Goal: Task Accomplishment & Management: Use online tool/utility

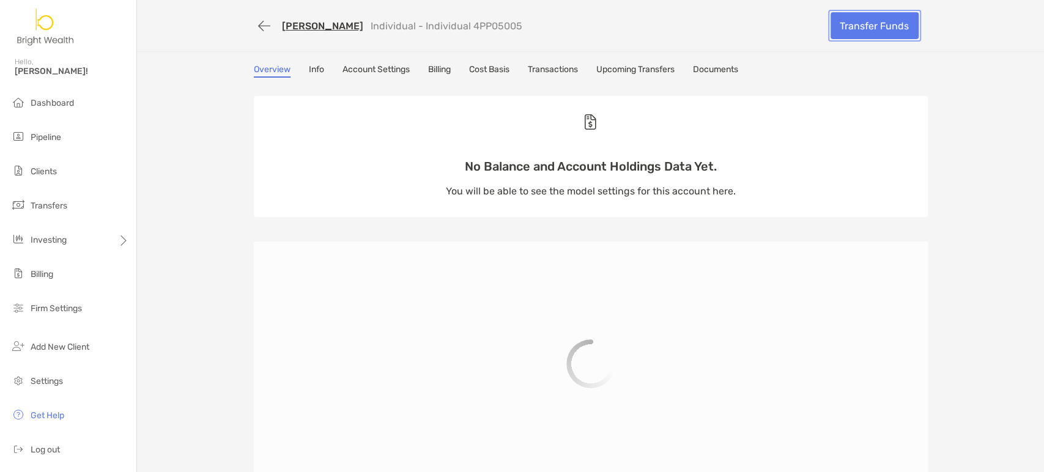
click at [856, 32] on link "Transfer Funds" at bounding box center [875, 25] width 88 height 27
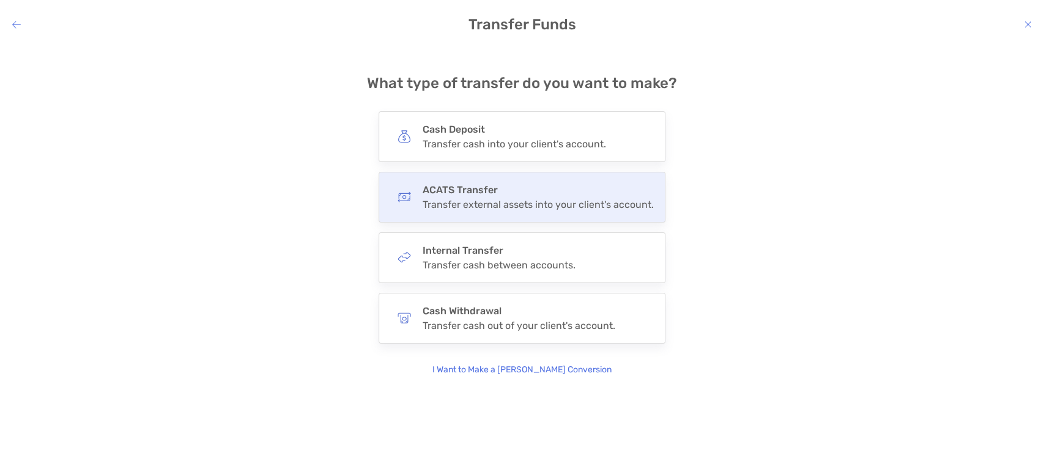
click at [505, 206] on div "Transfer external assets into your client's account." at bounding box center [538, 205] width 231 height 12
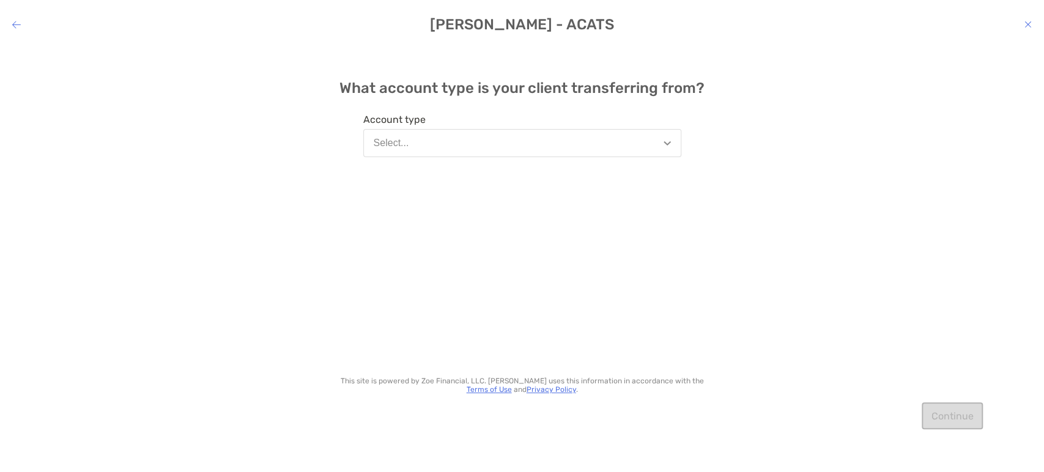
click at [534, 153] on button "Select..." at bounding box center [522, 143] width 318 height 28
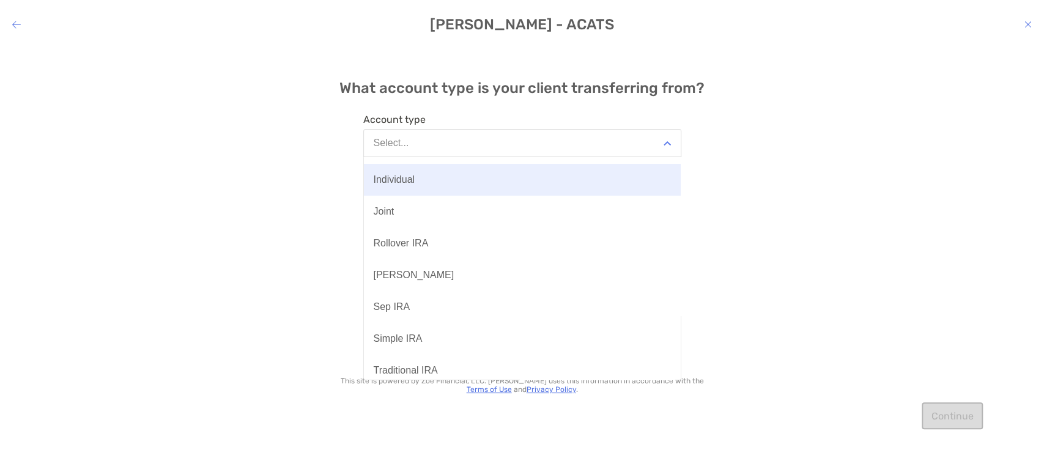
scroll to position [87, 0]
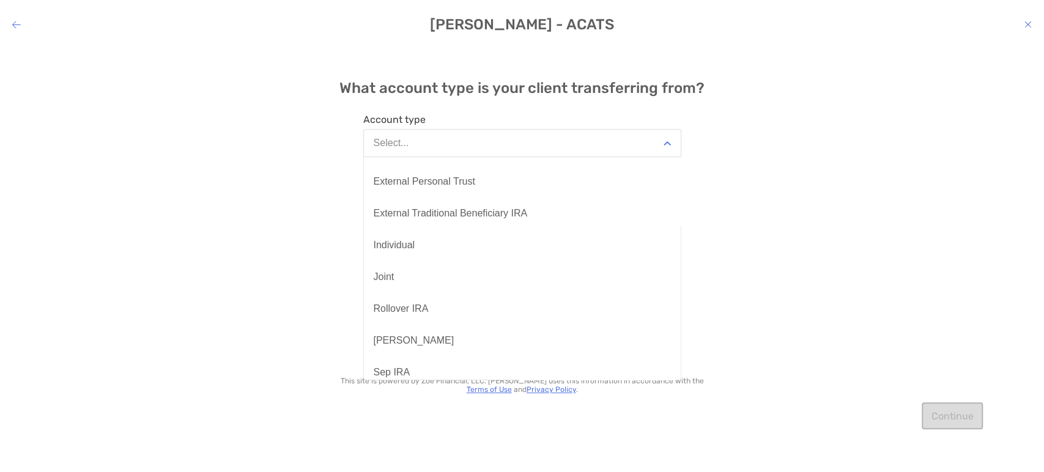
click at [480, 234] on button "Individual" at bounding box center [522, 245] width 317 height 32
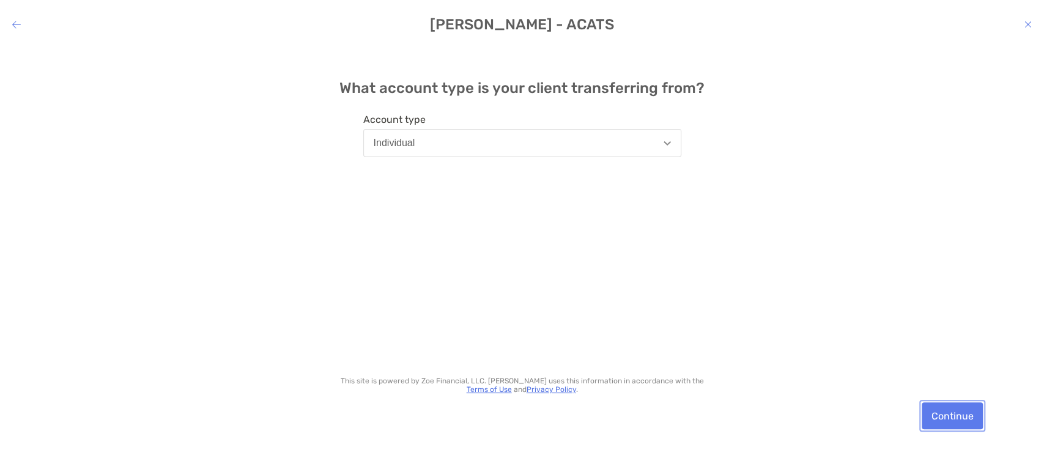
click at [935, 415] on button "Continue" at bounding box center [952, 416] width 61 height 27
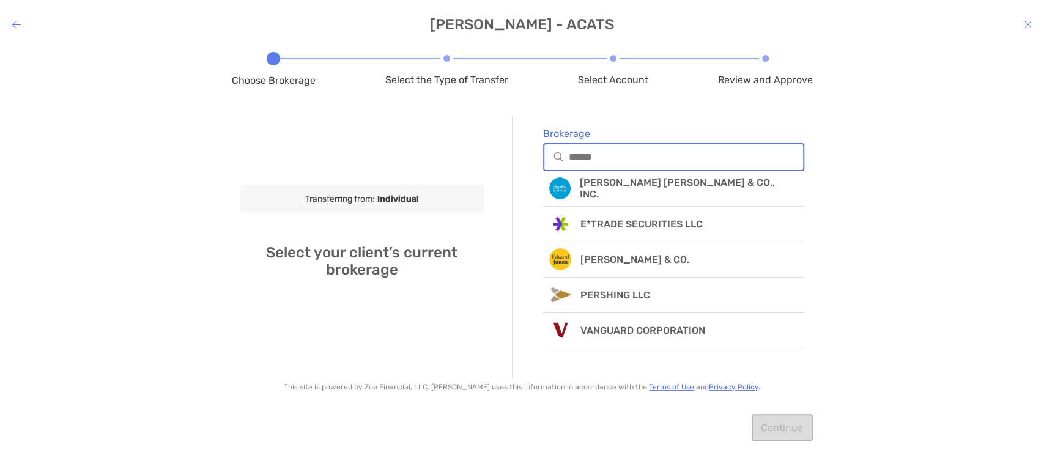
click at [646, 154] on input "Brokerage" at bounding box center [686, 157] width 235 height 10
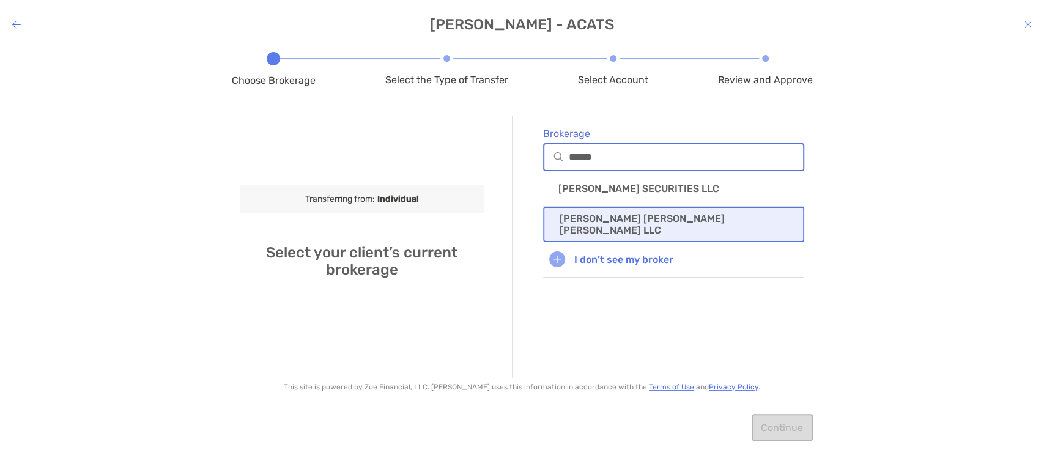
type input "******"
click at [620, 225] on p "MORGAN STANLEY SMITH BARNEY LLC" at bounding box center [674, 224] width 229 height 23
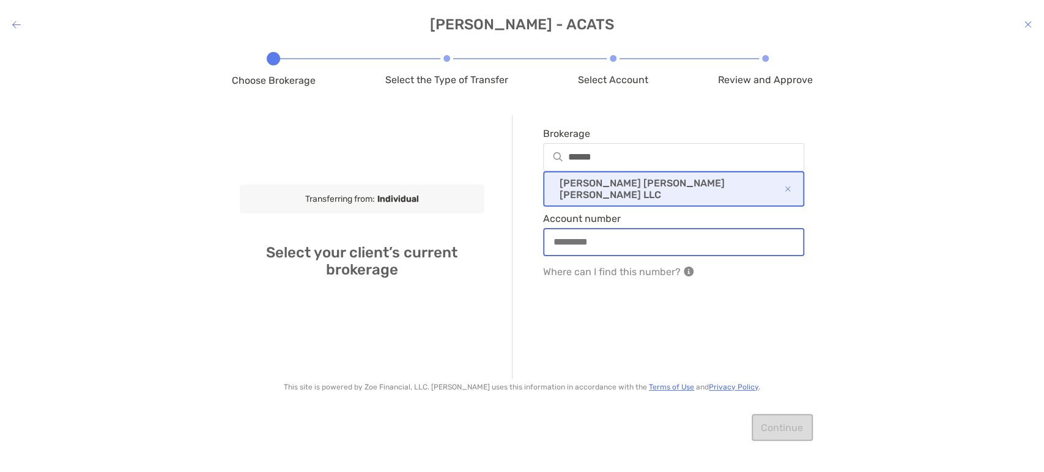
click at [634, 247] on input "Account number" at bounding box center [674, 242] width 259 height 10
paste input "**********"
type input "**********"
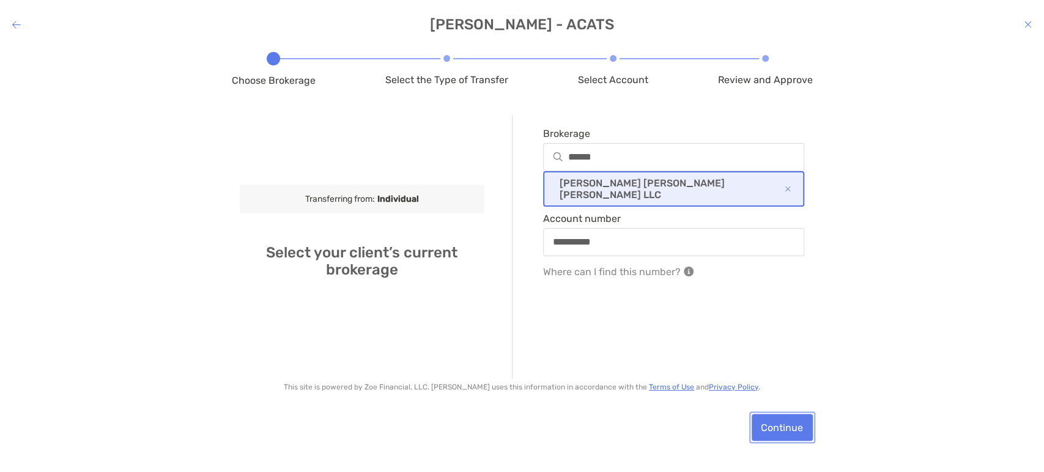
click at [780, 426] on button "Continue" at bounding box center [782, 427] width 61 height 27
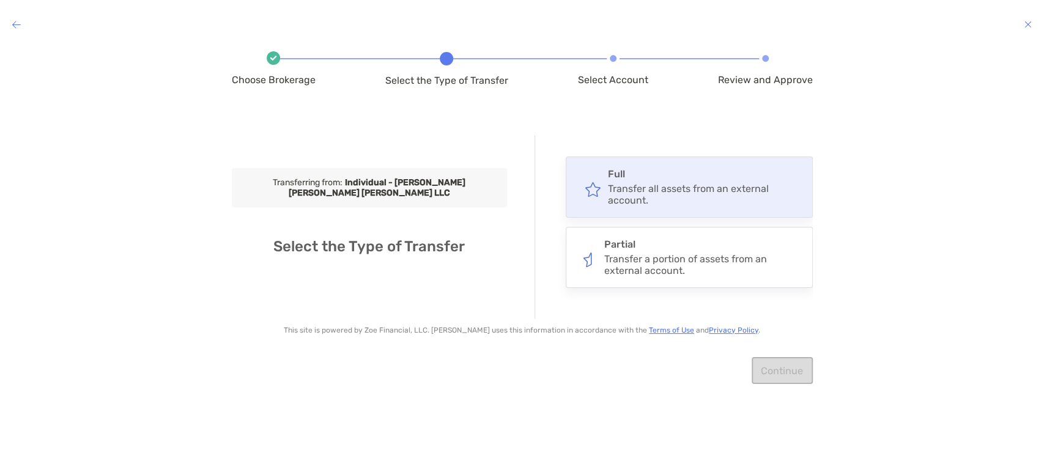
click at [690, 196] on div "Transfer all assets from an external account." at bounding box center [704, 194] width 193 height 23
click at [0, 0] on input "****" at bounding box center [0, 0] width 0 height 0
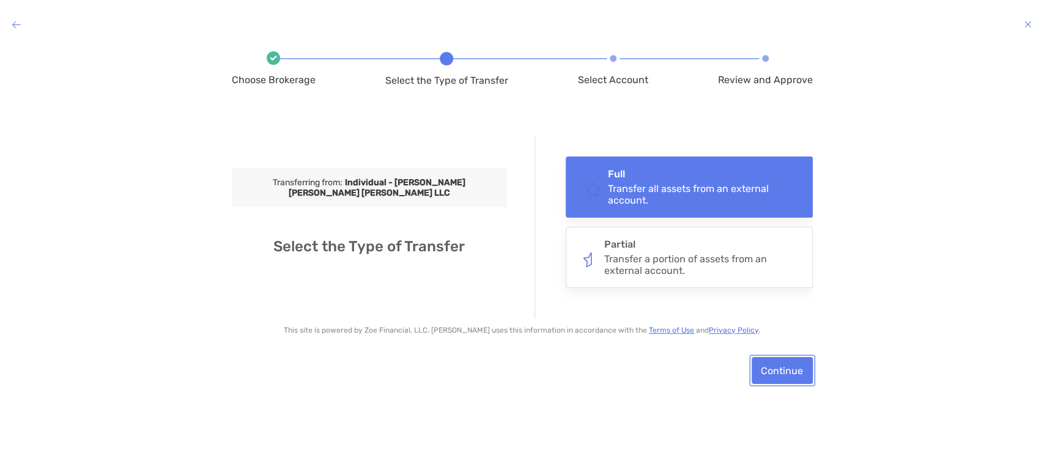
click at [789, 370] on button "Continue" at bounding box center [782, 370] width 61 height 27
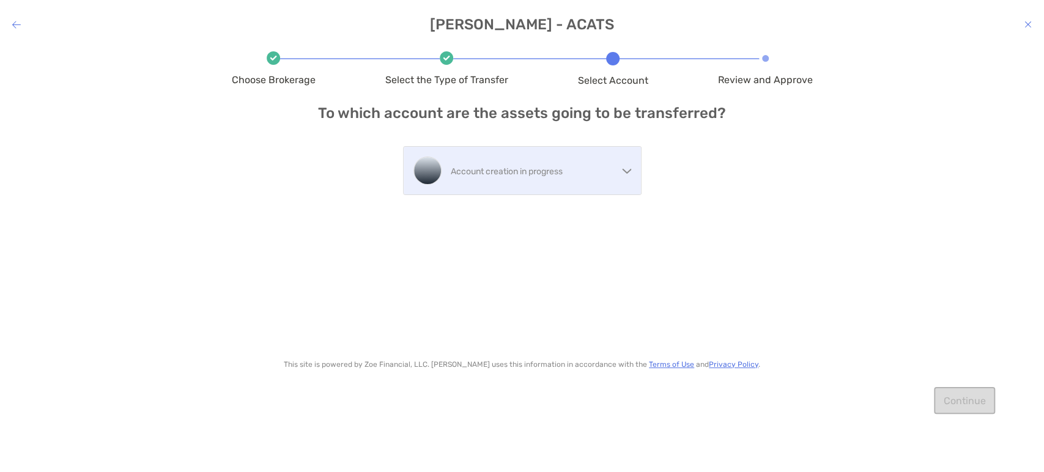
click at [570, 174] on p "Account creation in progress" at bounding box center [534, 171] width 167 height 15
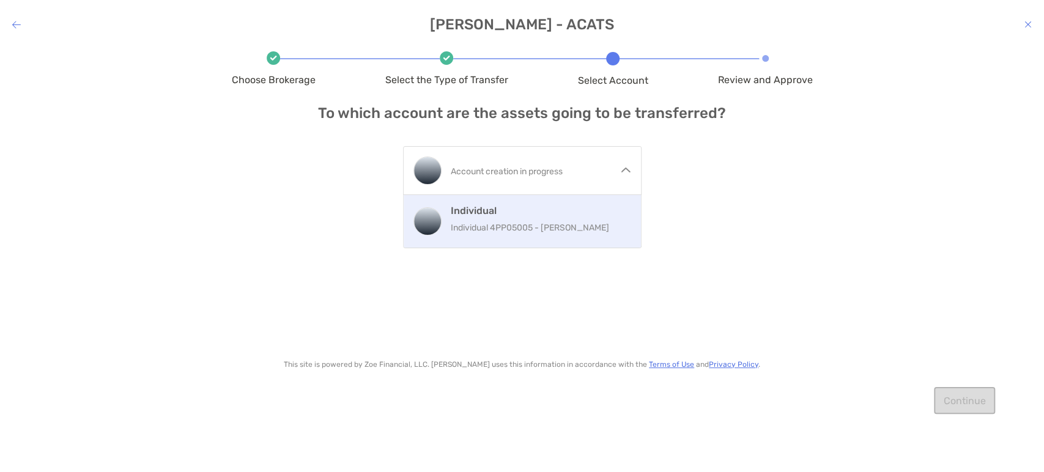
click at [543, 221] on p "Individual 4PP05005 - Lisa Twu" at bounding box center [541, 227] width 180 height 15
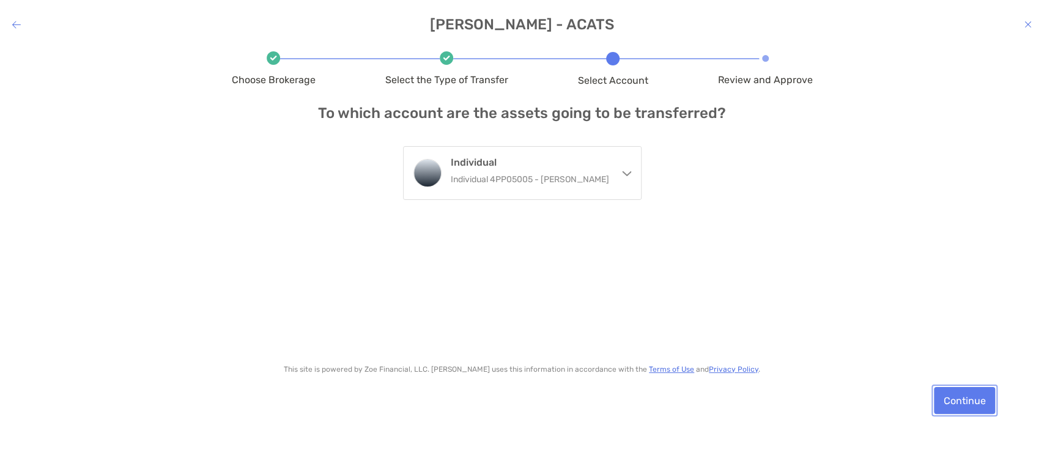
click at [949, 395] on button "Continue" at bounding box center [964, 400] width 61 height 27
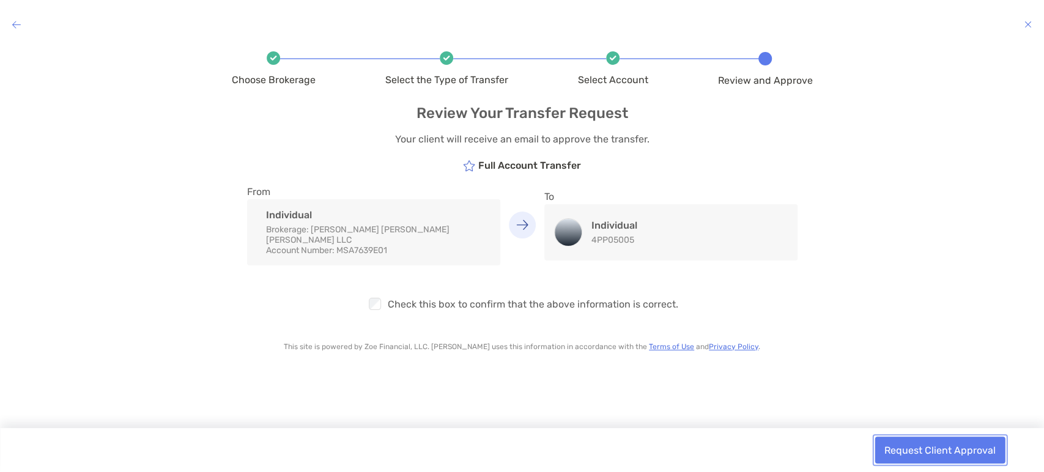
click at [919, 455] on button "Request Client Approval" at bounding box center [940, 450] width 130 height 27
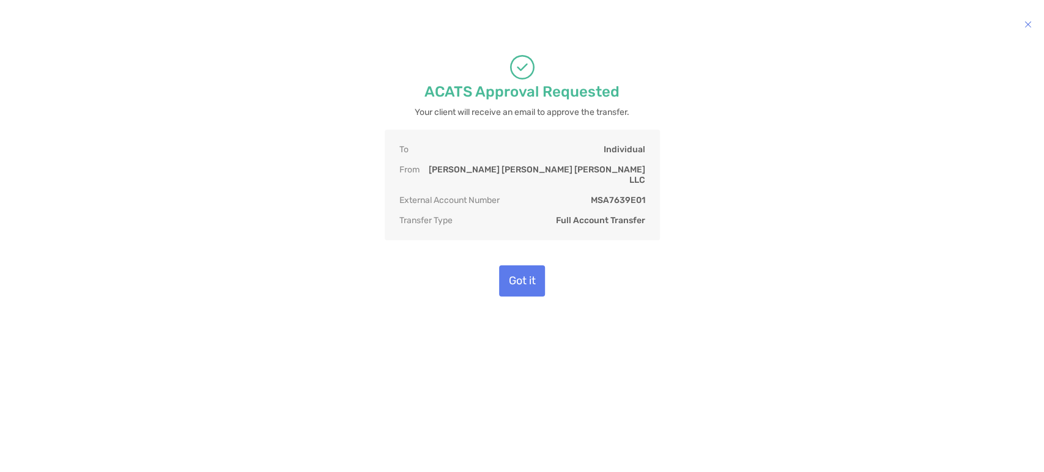
drag, startPoint x: 639, startPoint y: 300, endPoint x: 631, endPoint y: 290, distance: 12.6
click at [639, 300] on div "ACATS Approval Requested Your client will receive an email to approve the trans…" at bounding box center [522, 249] width 1044 height 409
